Goal: Task Accomplishment & Management: Manage account settings

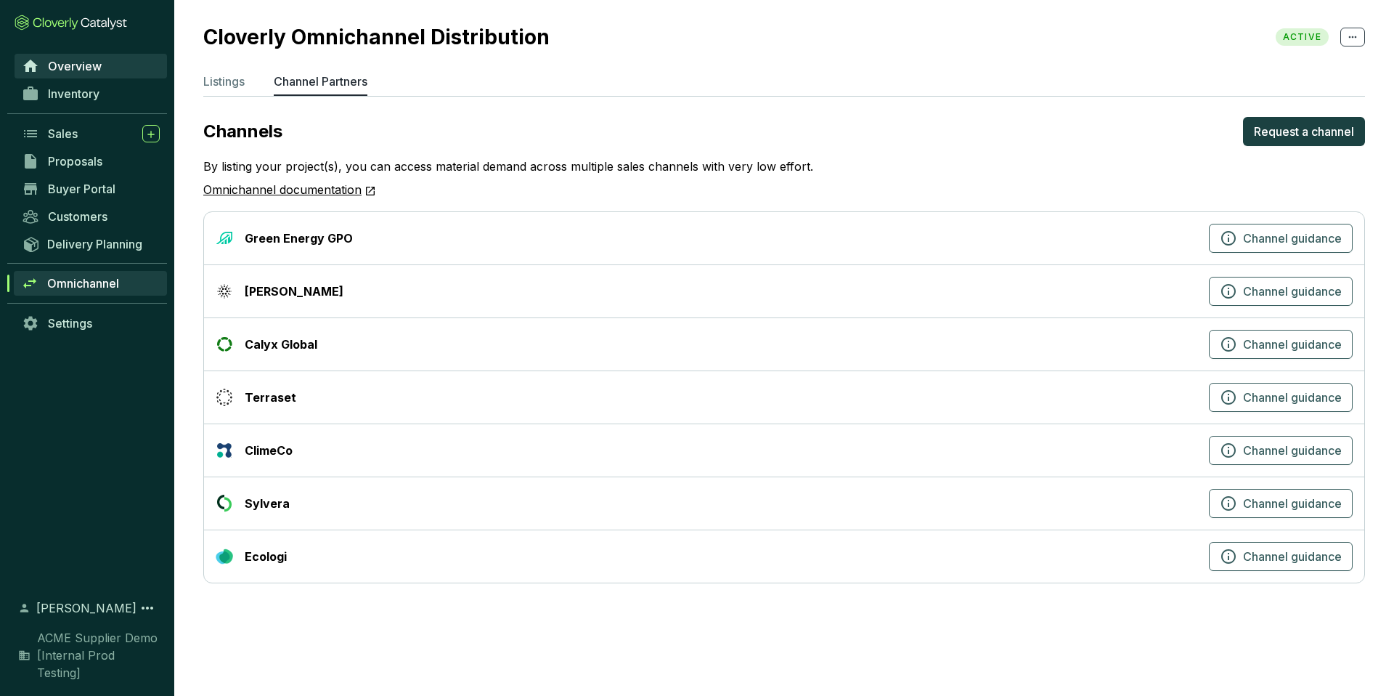
click at [86, 61] on span "Overview" at bounding box center [75, 66] width 54 height 15
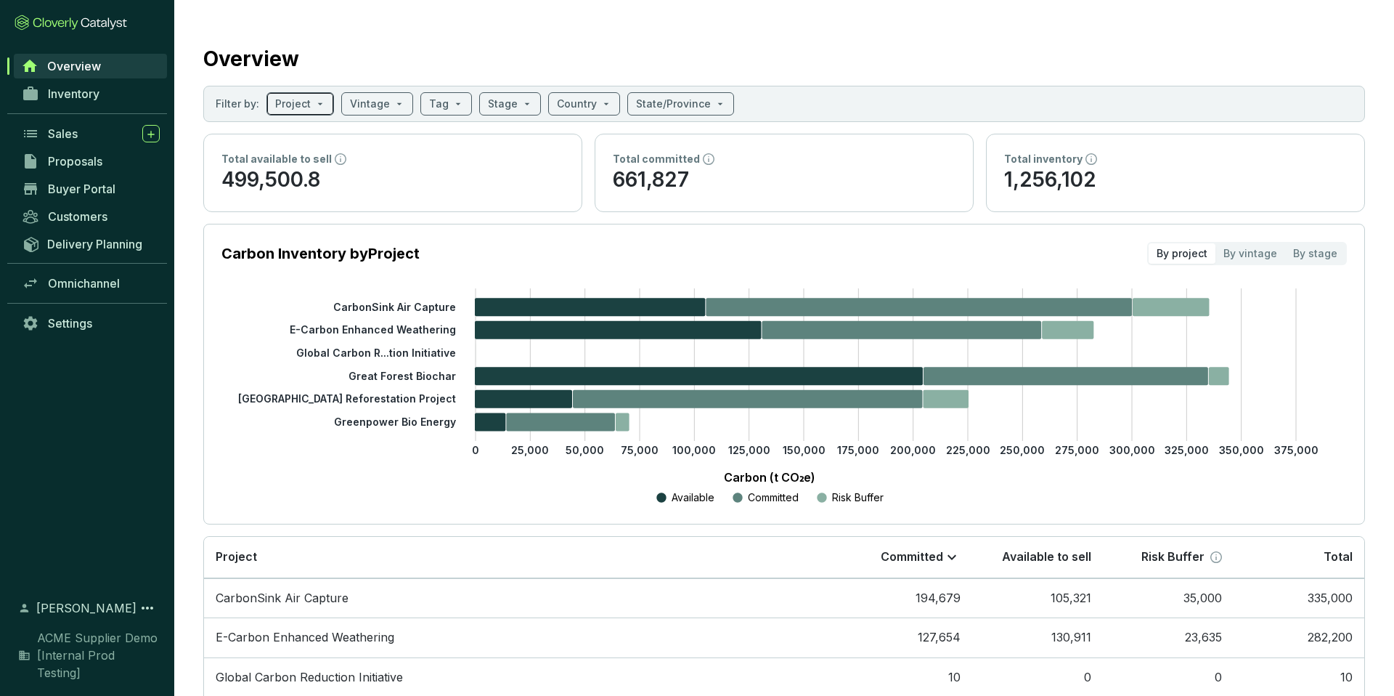
click at [319, 110] on span at bounding box center [300, 104] width 50 height 22
click at [369, 99] on input "search" at bounding box center [370, 104] width 40 height 22
click at [429, 98] on input "search" at bounding box center [439, 104] width 20 height 22
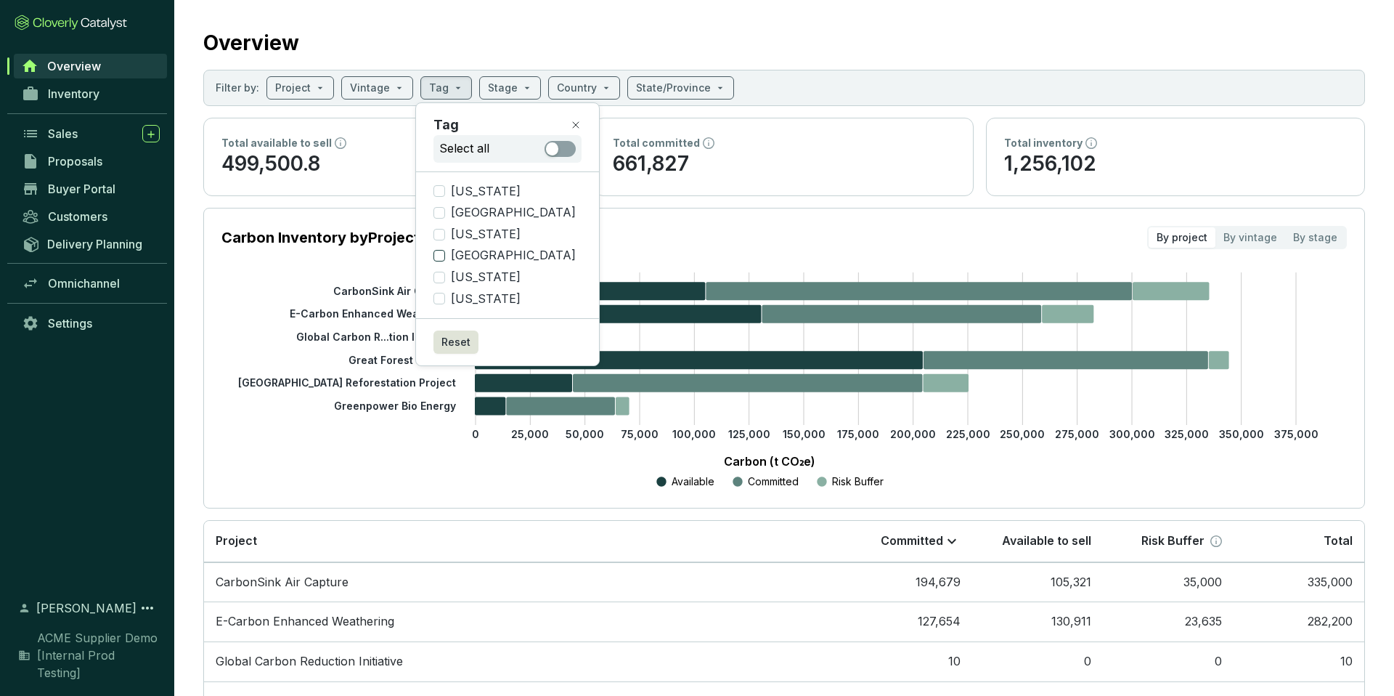
scroll to position [9, 0]
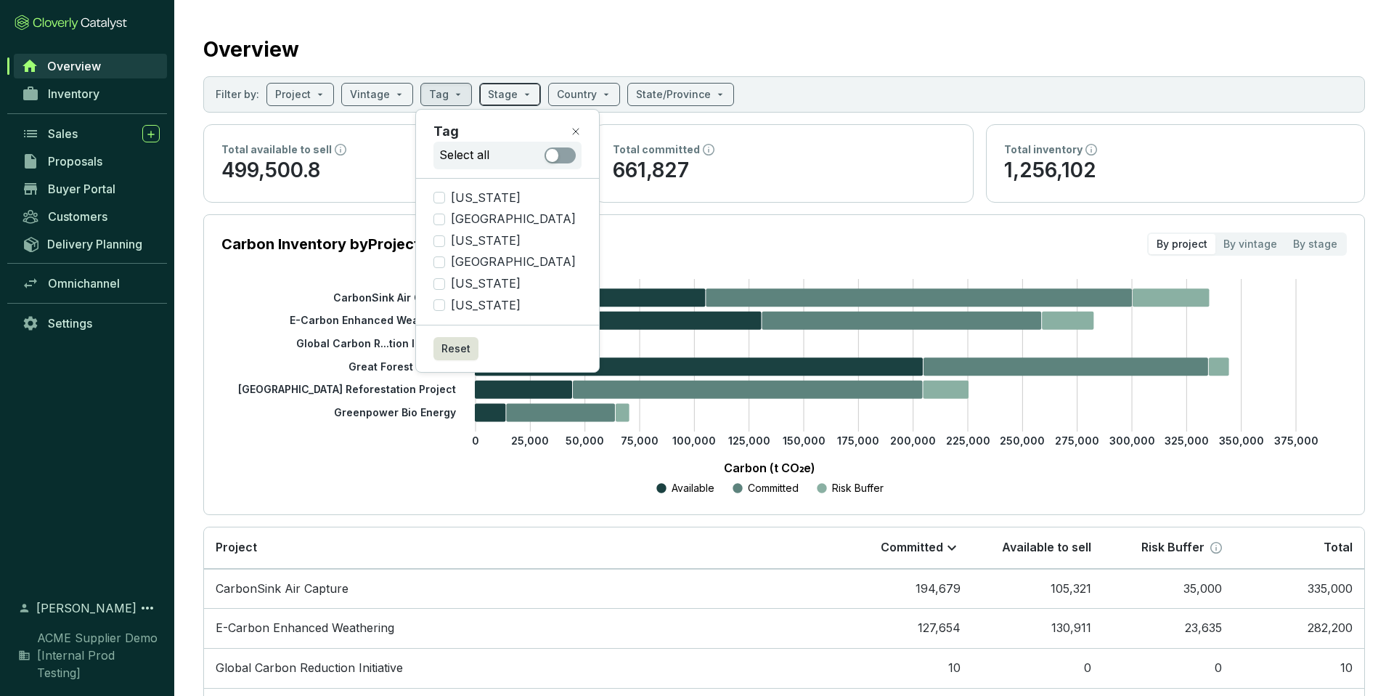
click at [500, 90] on input "search" at bounding box center [503, 95] width 30 height 22
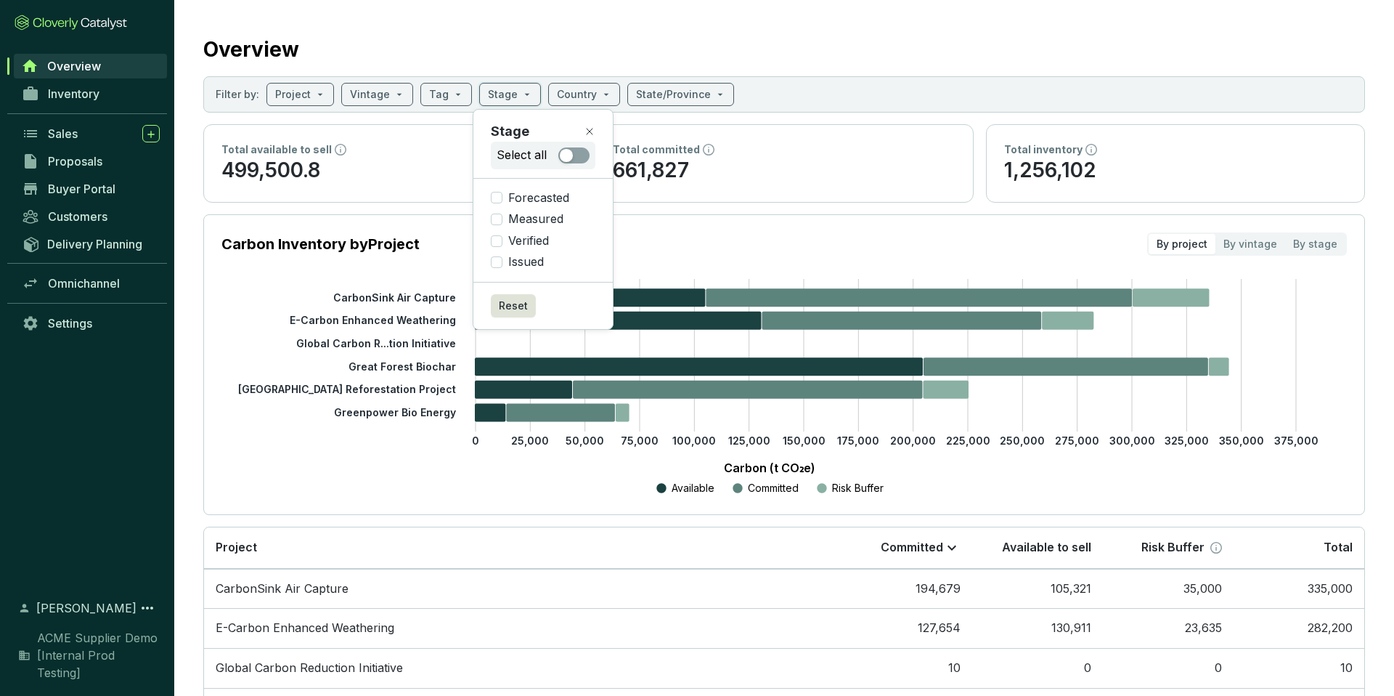
click at [640, 130] on div "Total committed 661,827" at bounding box center [784, 163] width 378 height 77
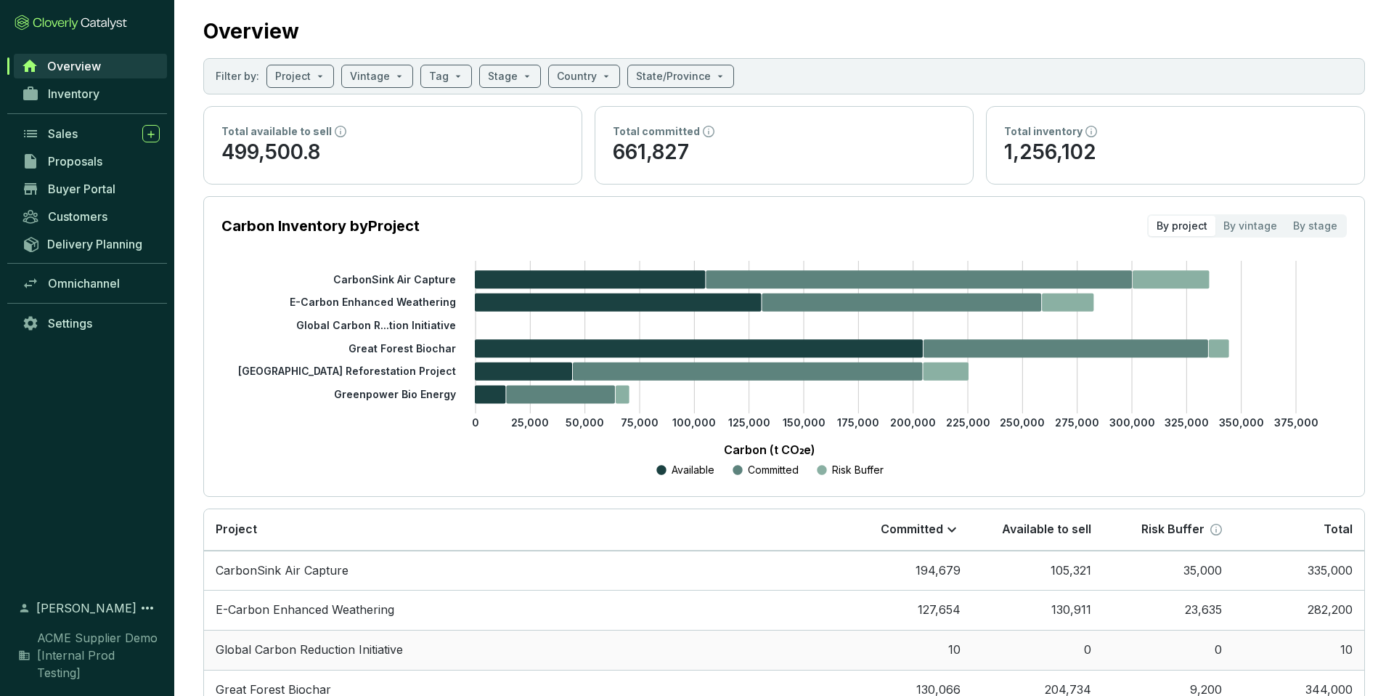
scroll to position [0, 0]
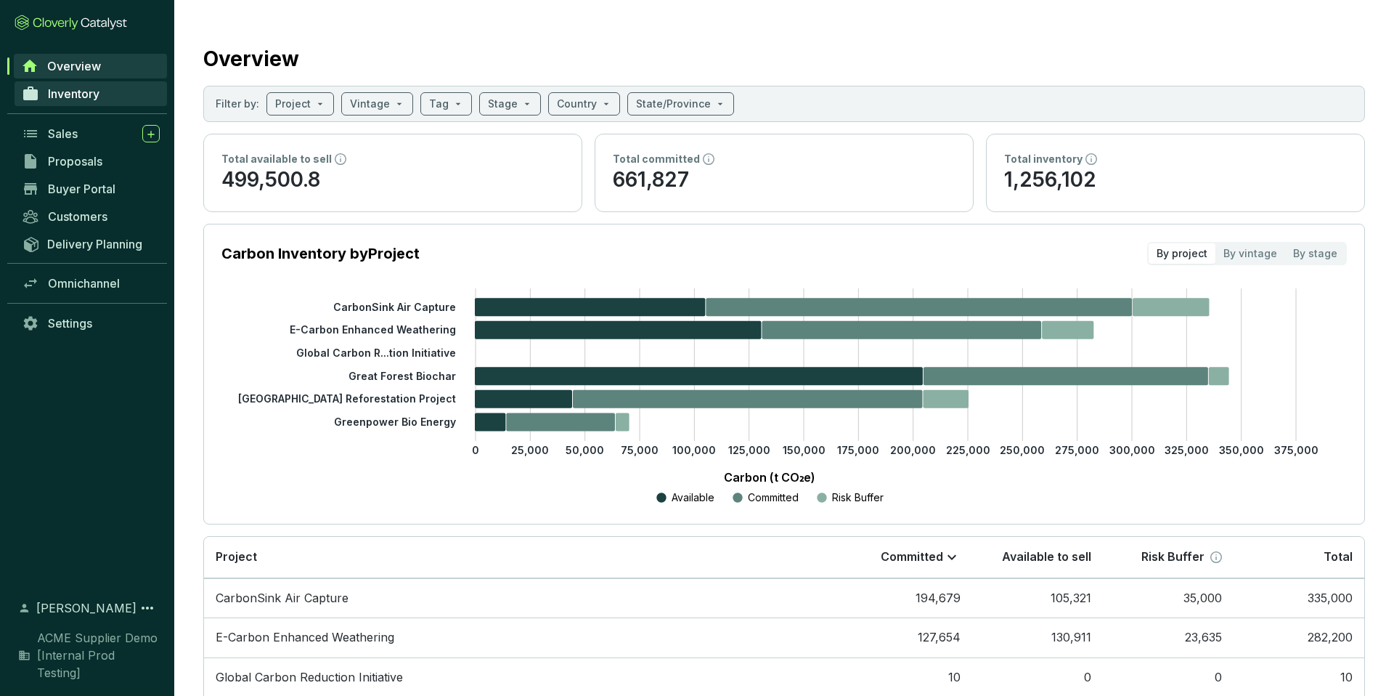
click at [64, 95] on span "Inventory" at bounding box center [74, 93] width 52 height 15
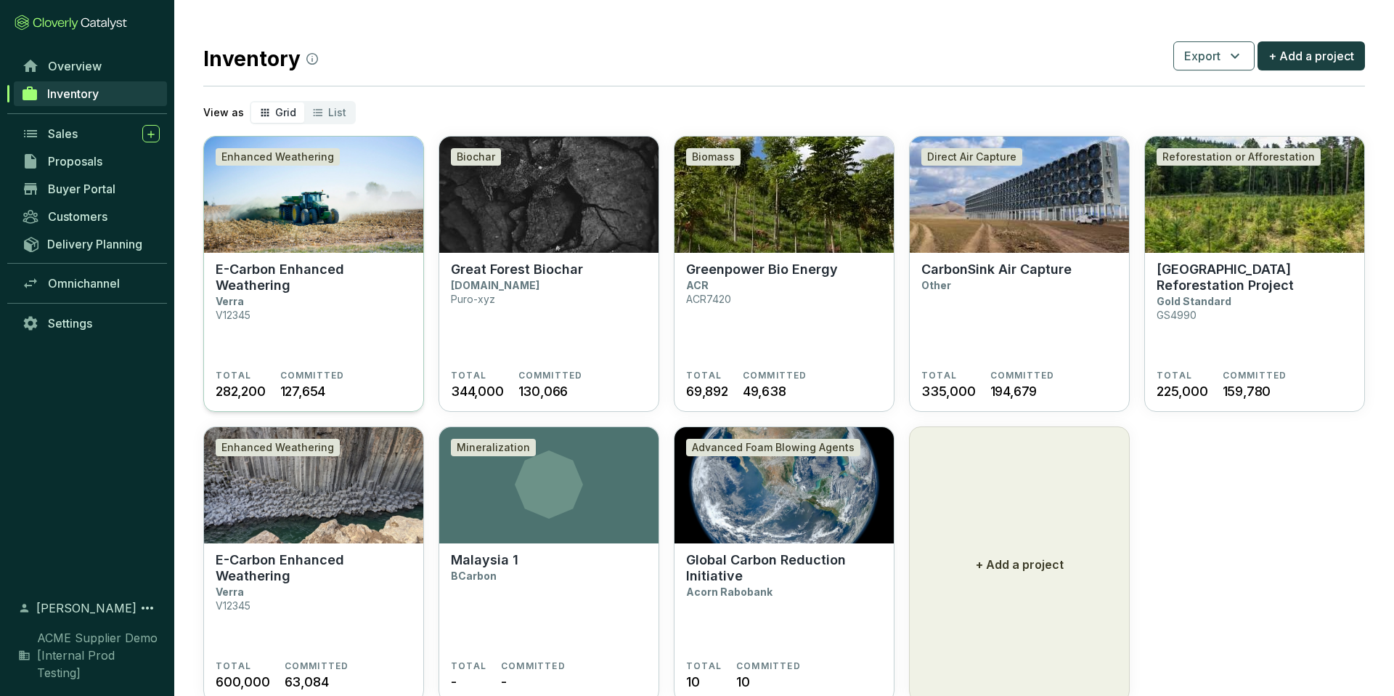
click at [307, 228] on img at bounding box center [313, 195] width 219 height 116
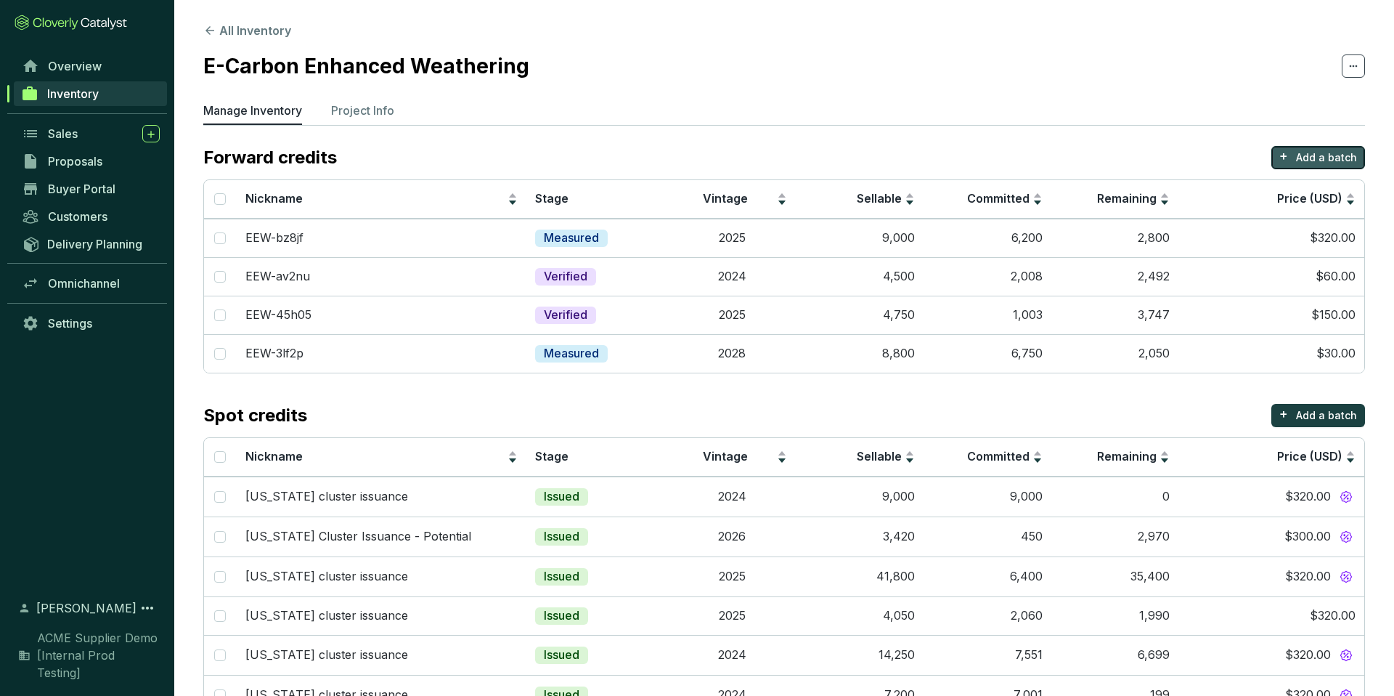
click at [1304, 150] on p "Add a batch" at bounding box center [1326, 157] width 61 height 15
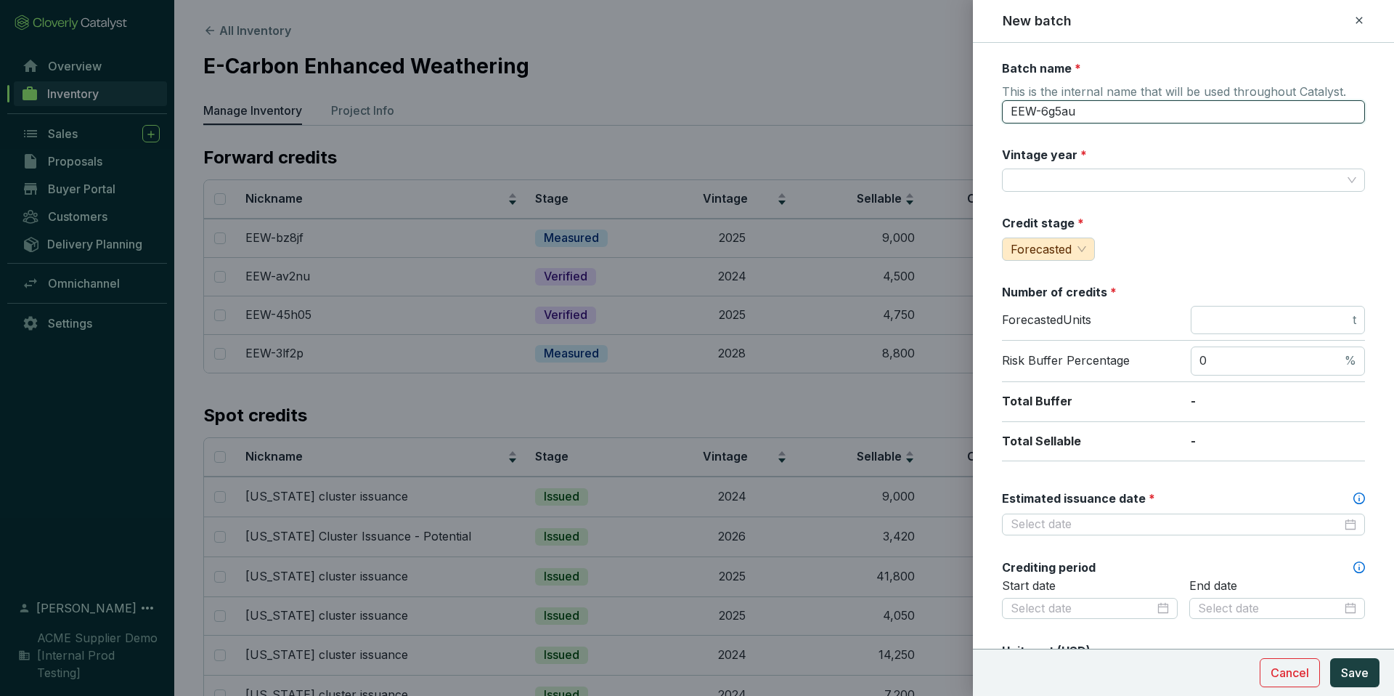
click at [1147, 104] on input "EEW-6g5au" at bounding box center [1183, 111] width 363 height 23
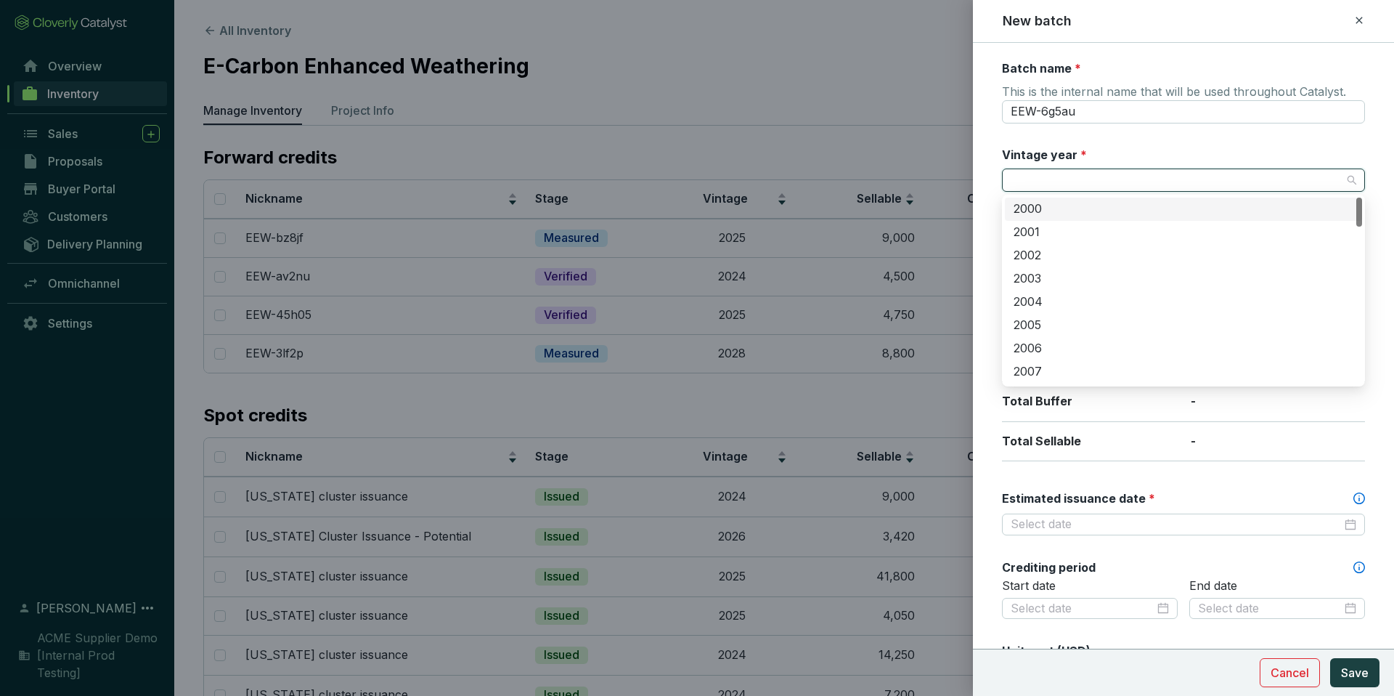
click at [1119, 176] on input "Vintage year *" at bounding box center [1176, 180] width 331 height 22
click at [1120, 150] on div "Vintage year *" at bounding box center [1183, 170] width 363 height 46
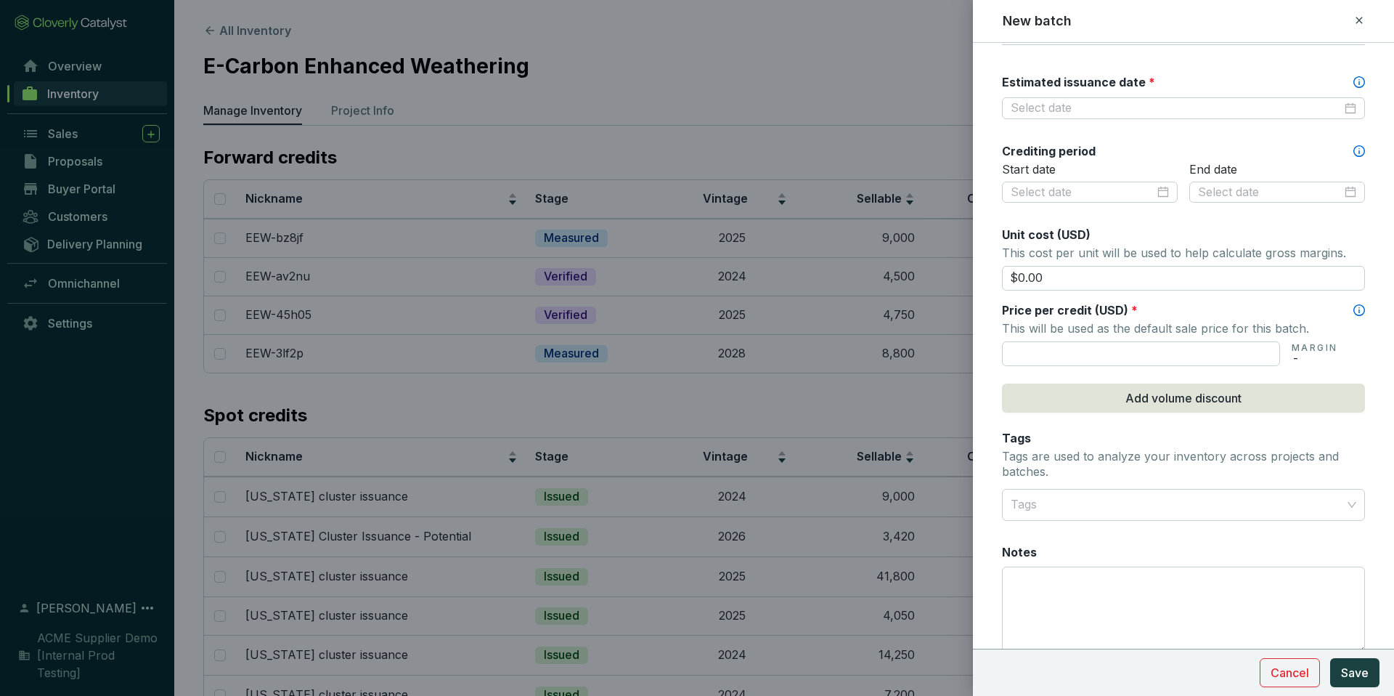
scroll to position [418, 0]
click at [1142, 396] on span "Add volume discount" at bounding box center [1184, 395] width 116 height 17
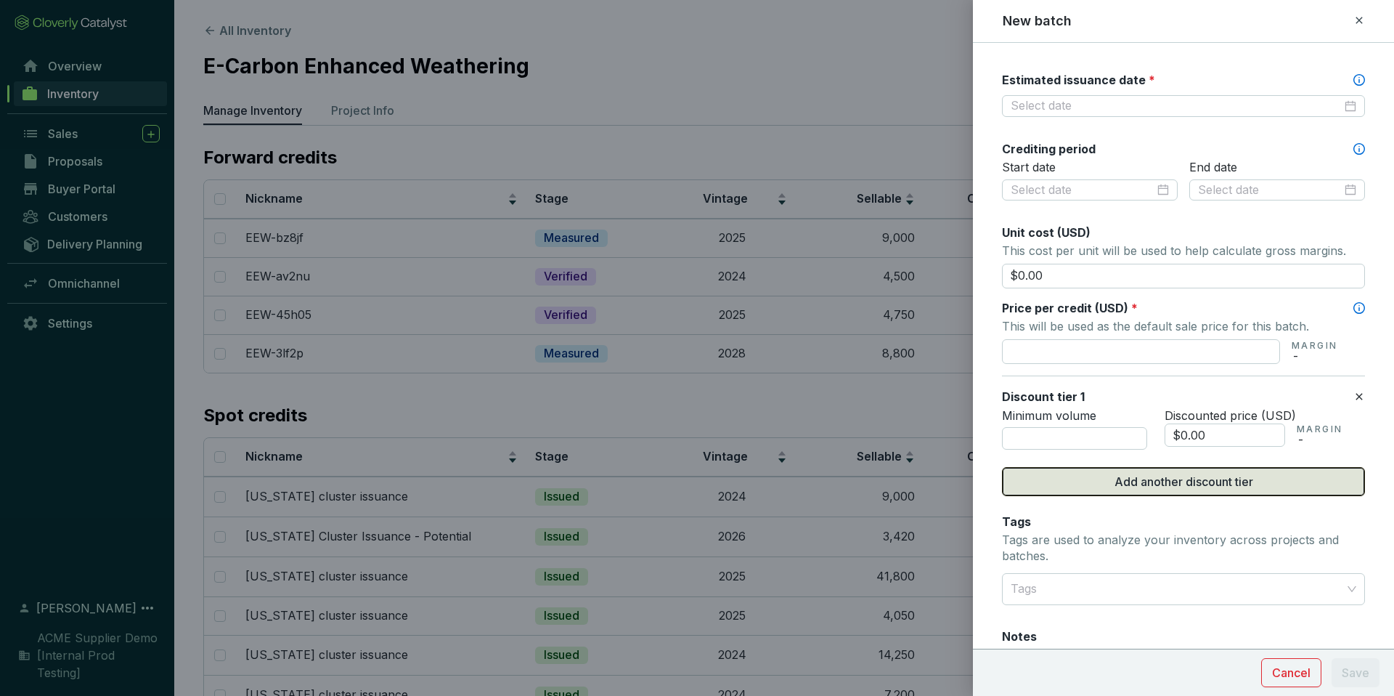
click at [1177, 481] on span "Add another discount tier" at bounding box center [1184, 481] width 139 height 17
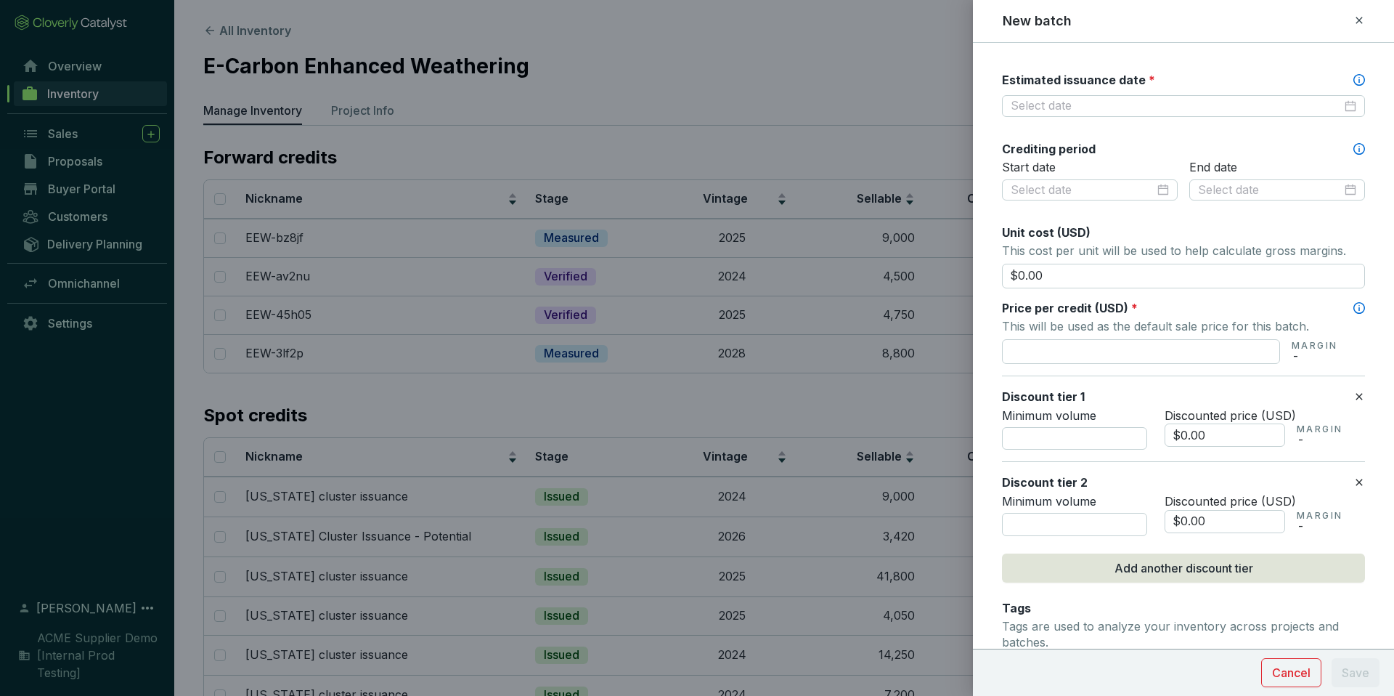
click at [1359, 394] on icon at bounding box center [1360, 396] width 12 height 17
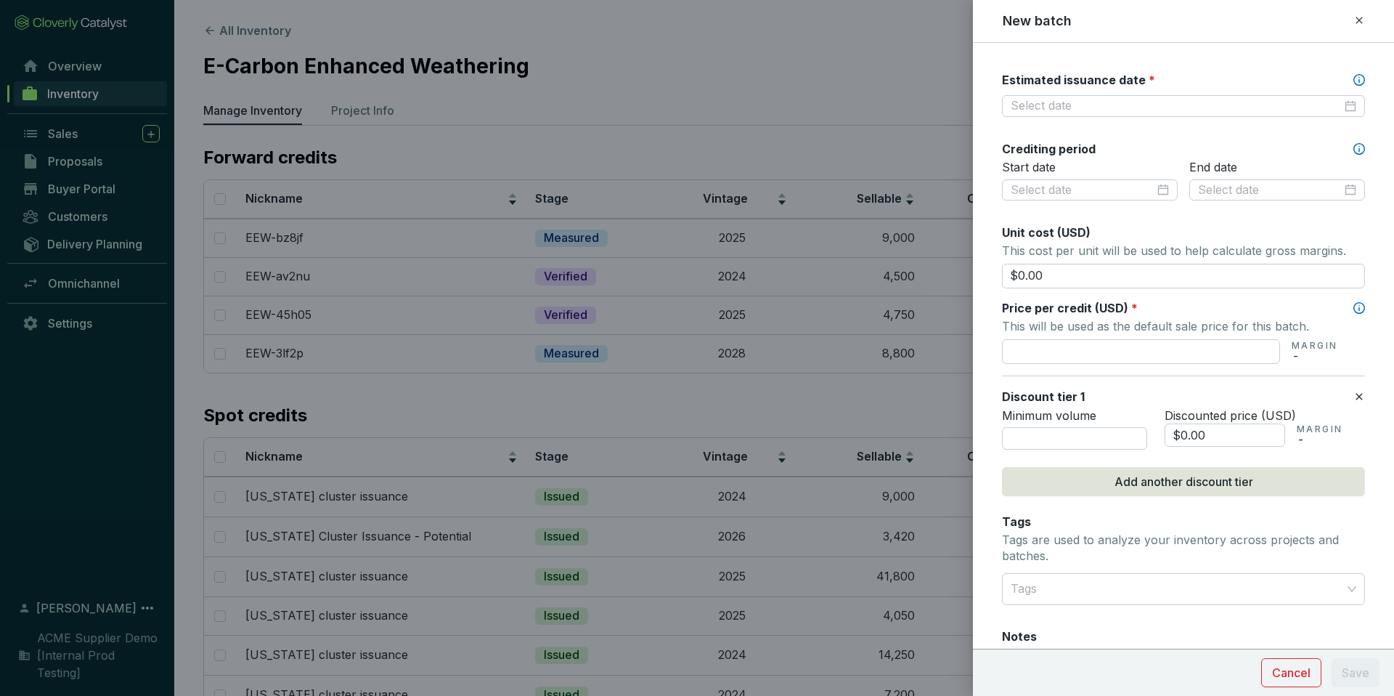
click at [1359, 394] on icon at bounding box center [1360, 396] width 12 height 17
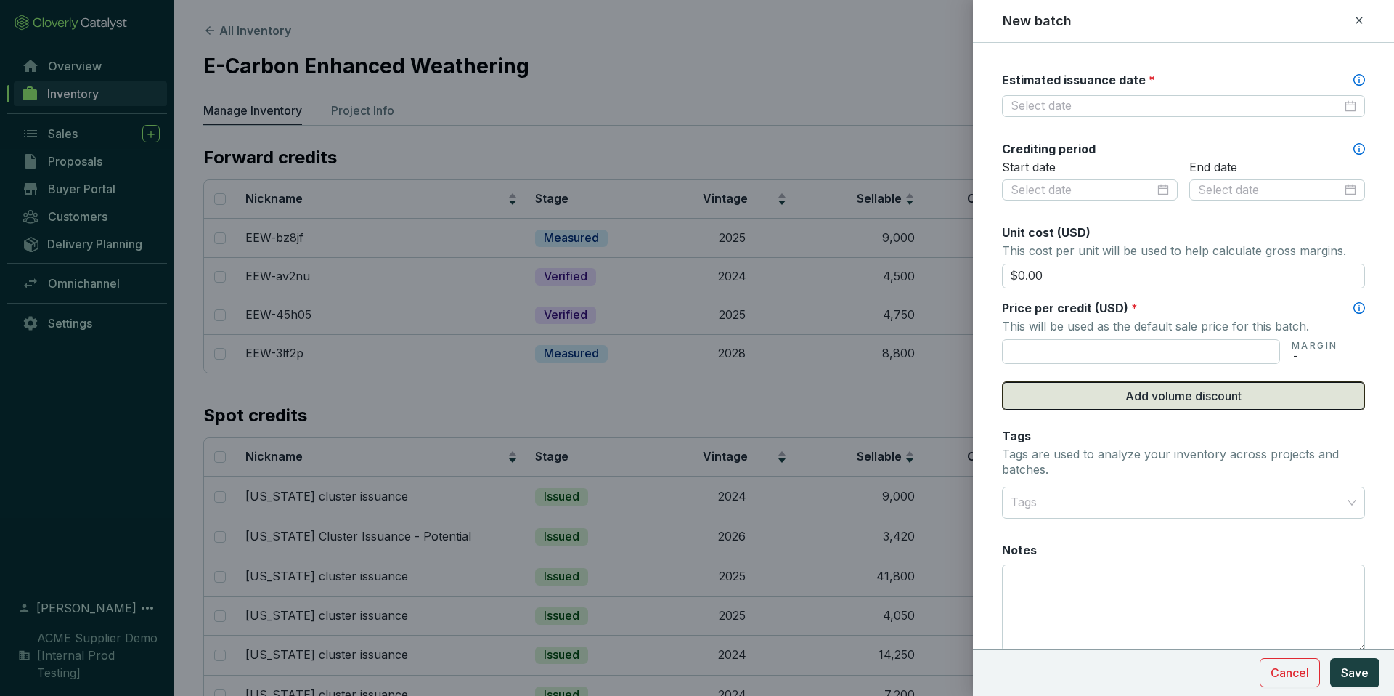
click at [1271, 391] on button "Add volume discount" at bounding box center [1183, 395] width 363 height 29
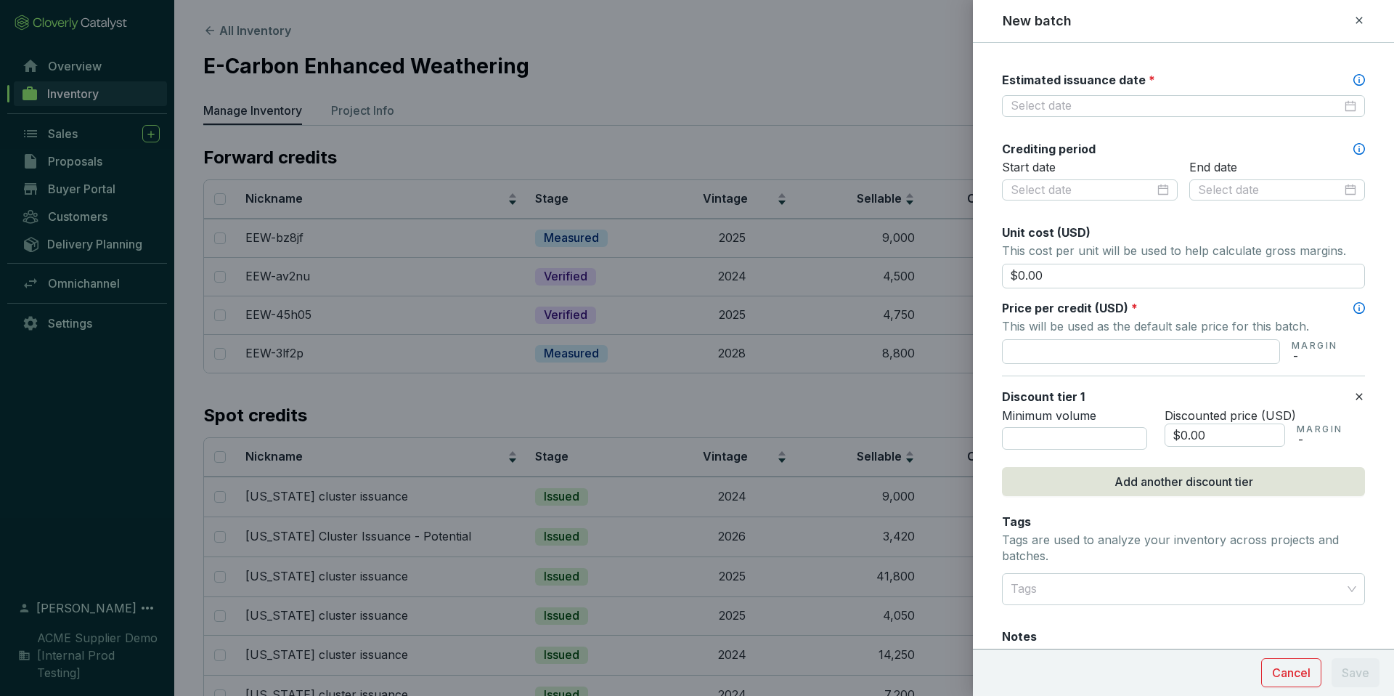
click at [1354, 397] on icon at bounding box center [1360, 396] width 12 height 17
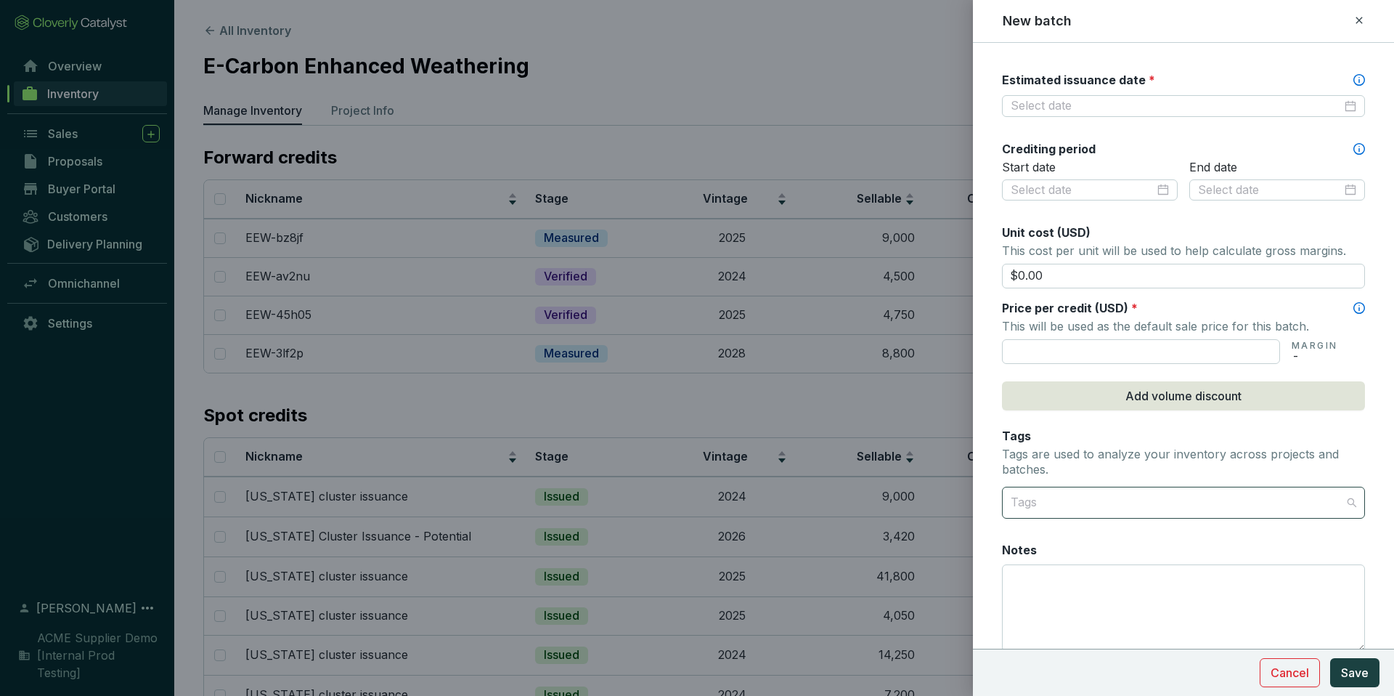
click at [1144, 501] on div at bounding box center [1175, 502] width 341 height 29
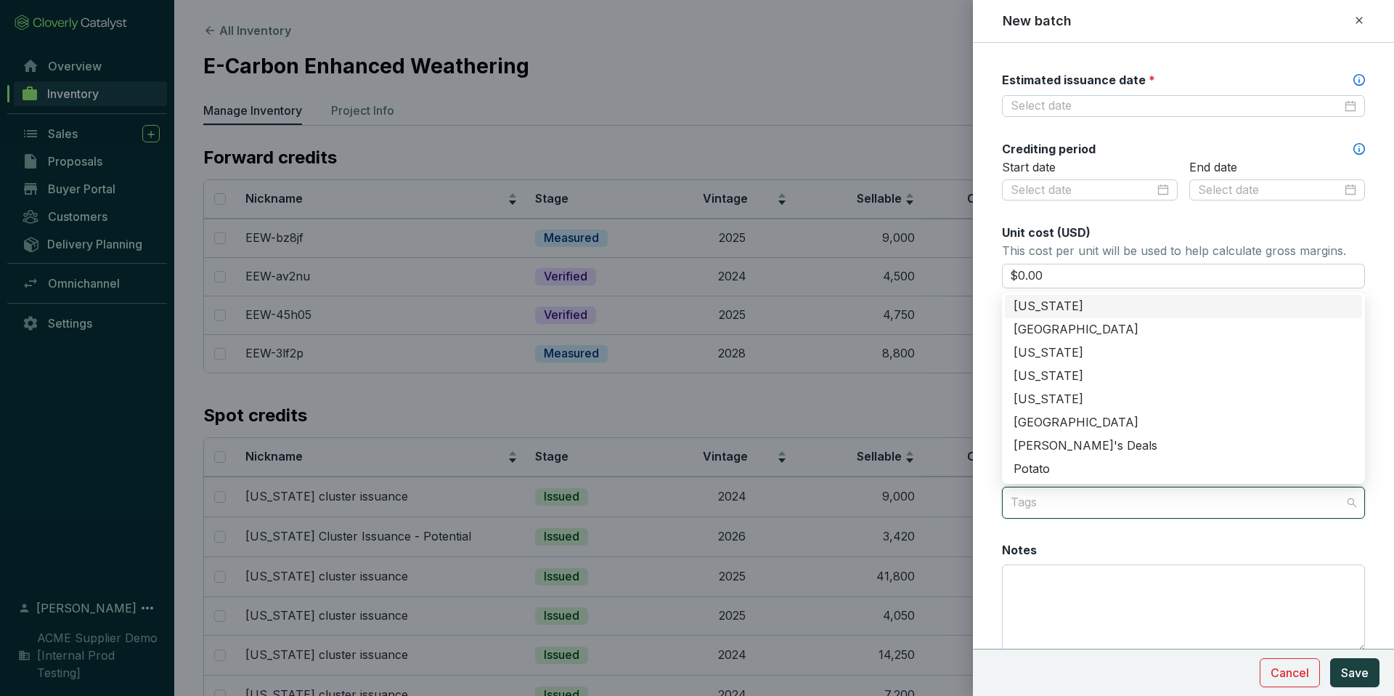
click at [1152, 533] on div "Batch name * This is the internal name that will be used throughout Catalyst. E…" at bounding box center [1183, 155] width 363 height 1027
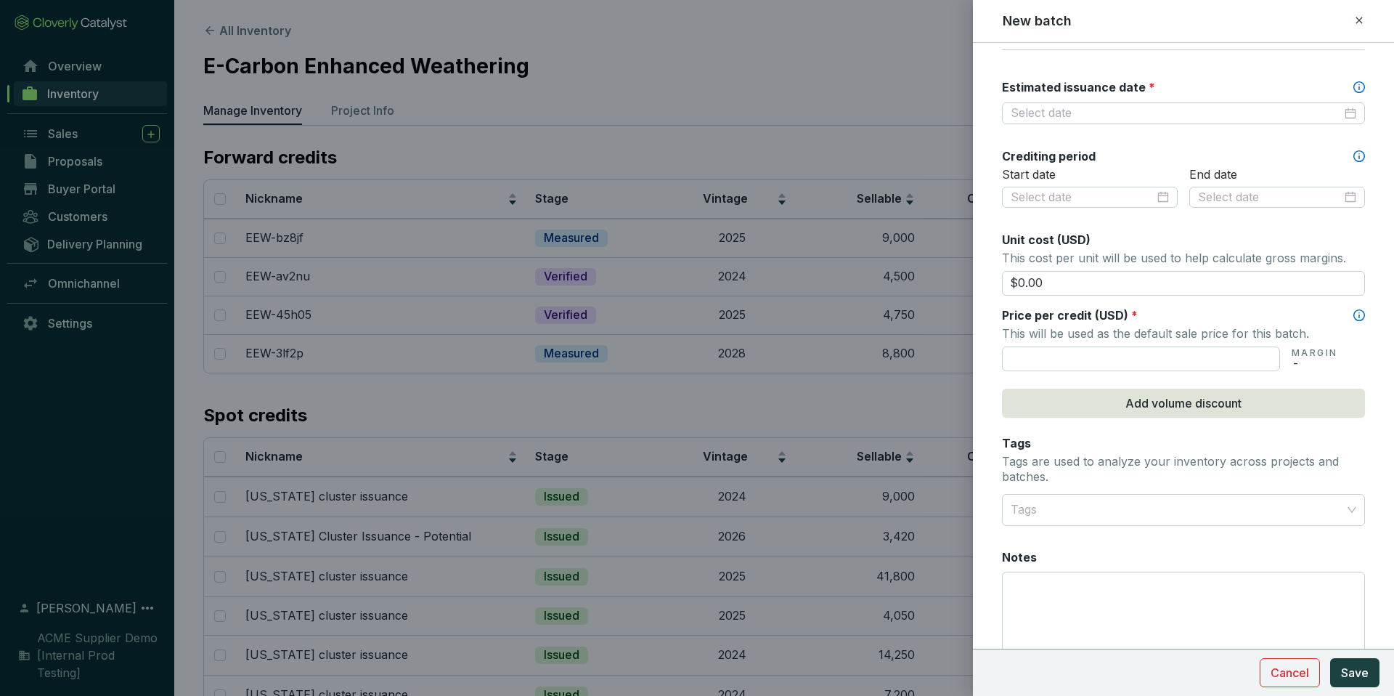
scroll to position [412, 0]
click at [1107, 508] on div at bounding box center [1175, 508] width 341 height 29
click at [1097, 537] on div "Batch name * This is the internal name that will be used throughout Catalyst. E…" at bounding box center [1183, 161] width 363 height 1027
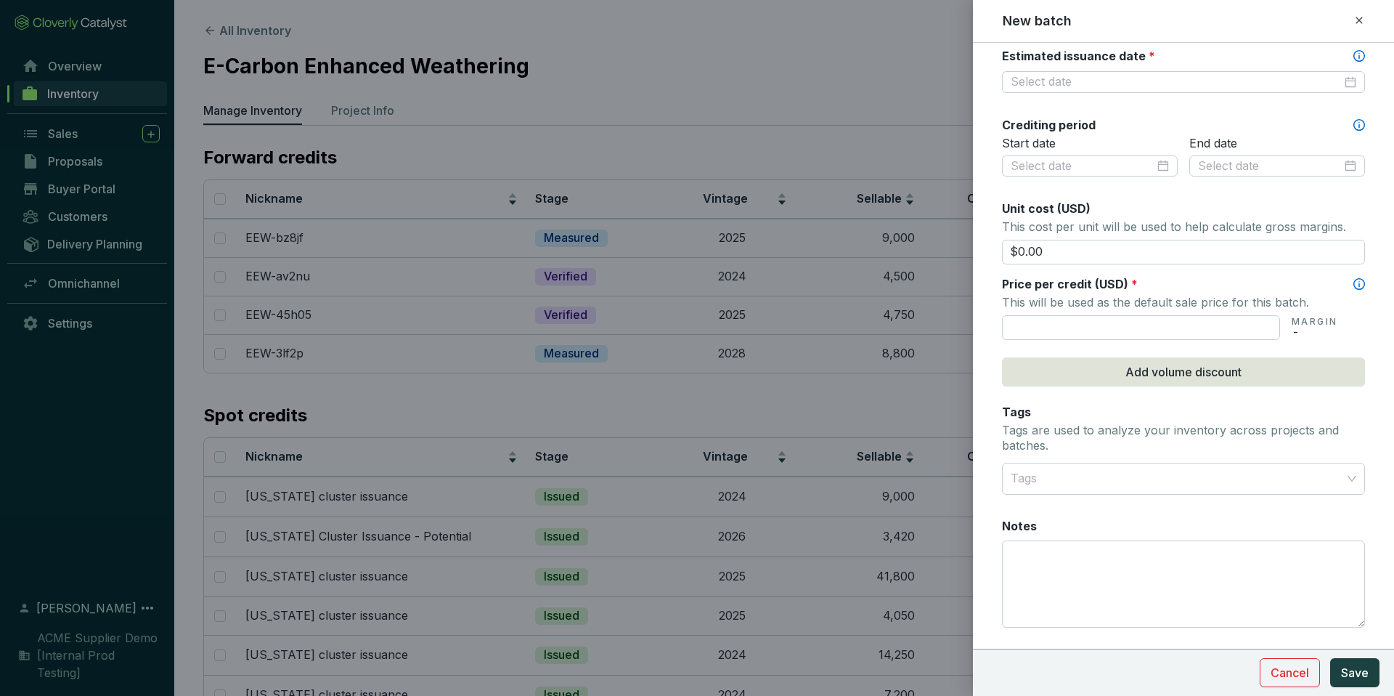
scroll to position [479, 0]
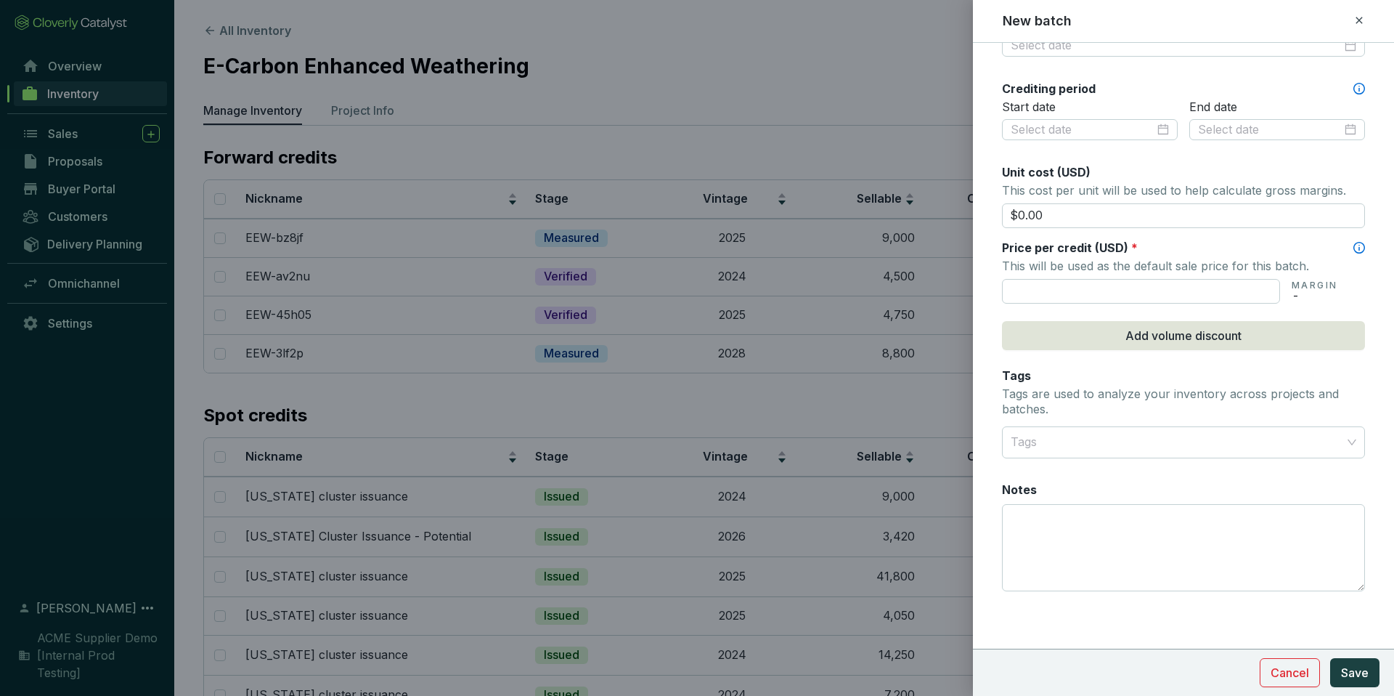
click at [88, 286] on div at bounding box center [697, 348] width 1394 height 696
click at [73, 285] on div at bounding box center [697, 348] width 1394 height 696
click at [92, 288] on div at bounding box center [697, 348] width 1394 height 696
click at [1314, 669] on button "Cancel" at bounding box center [1290, 672] width 60 height 29
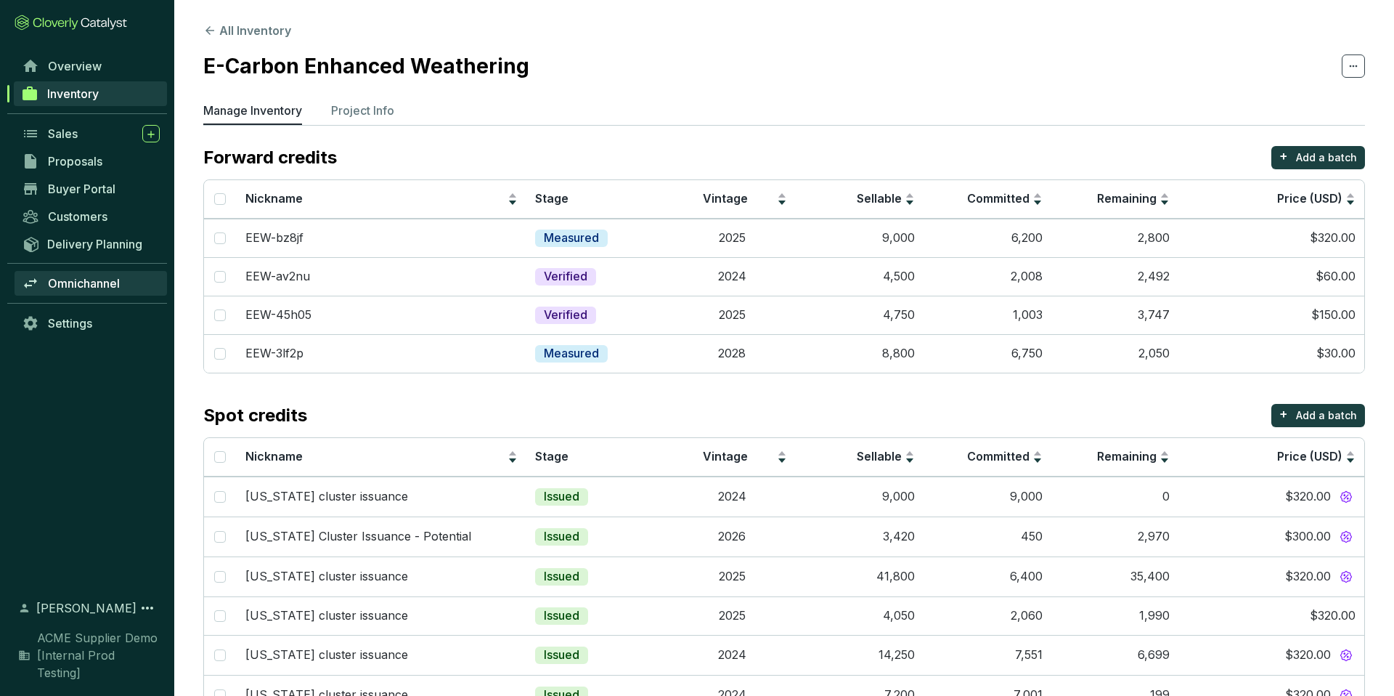
click at [93, 280] on span "Omnichannel" at bounding box center [84, 283] width 72 height 15
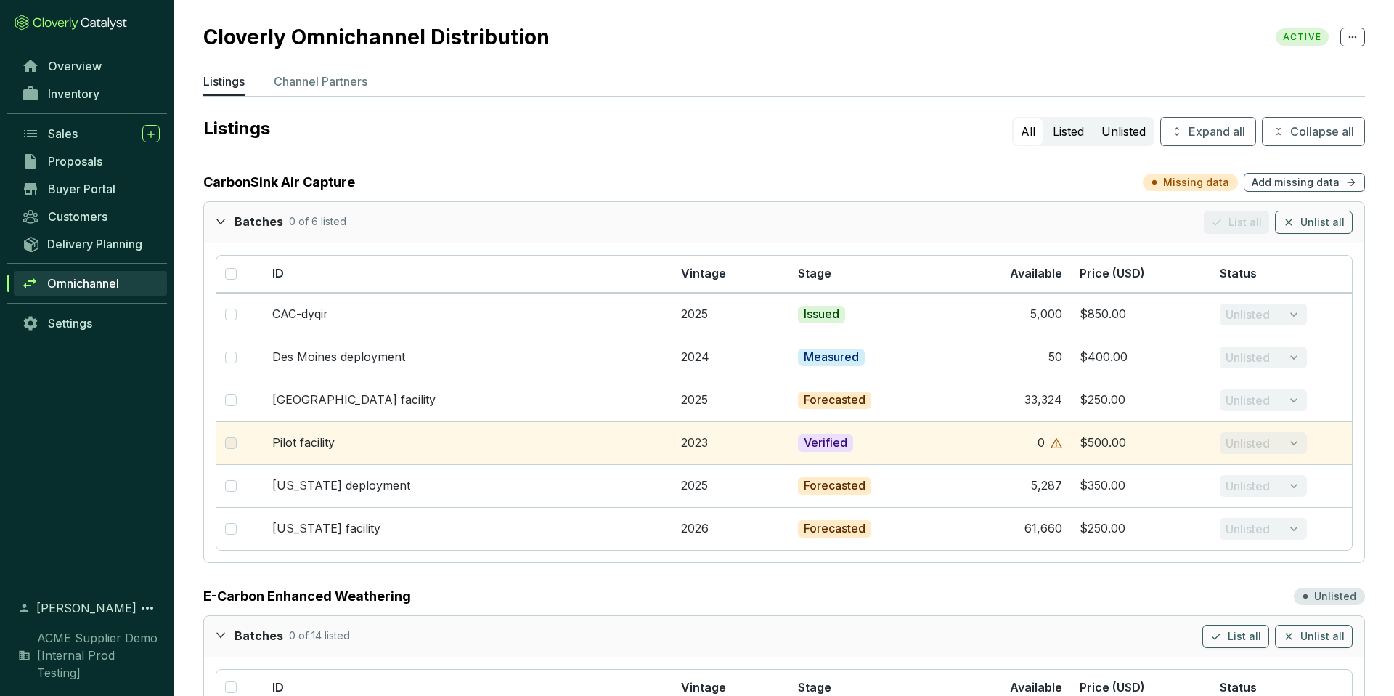
click at [325, 81] on p "Channel Partners" at bounding box center [321, 81] width 94 height 17
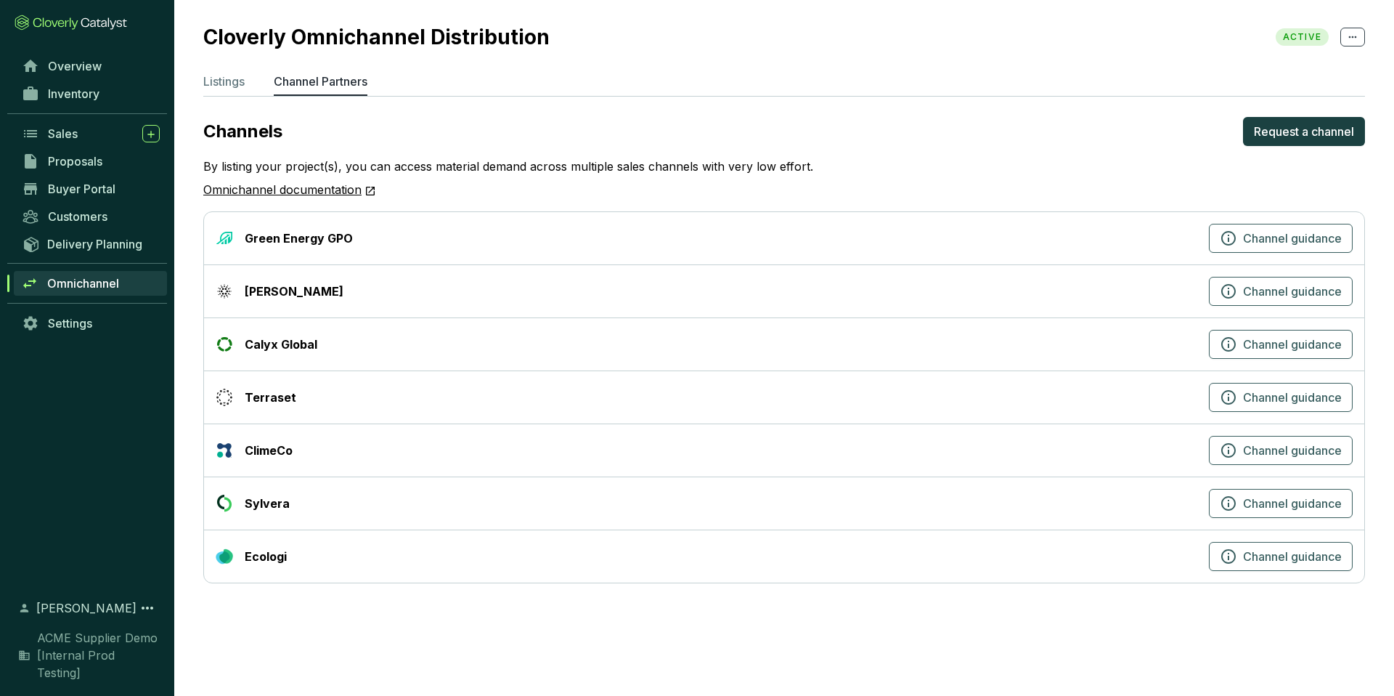
click at [266, 288] on div "[PERSON_NAME]" at bounding box center [294, 290] width 99 height 17
click at [272, 351] on div "Calyx Global" at bounding box center [281, 343] width 73 height 17
click at [253, 82] on ul "Listings Channel Partners" at bounding box center [784, 84] width 1162 height 23
click at [218, 81] on p "Listings" at bounding box center [223, 81] width 41 height 17
